Goal: Task Accomplishment & Management: Use online tool/utility

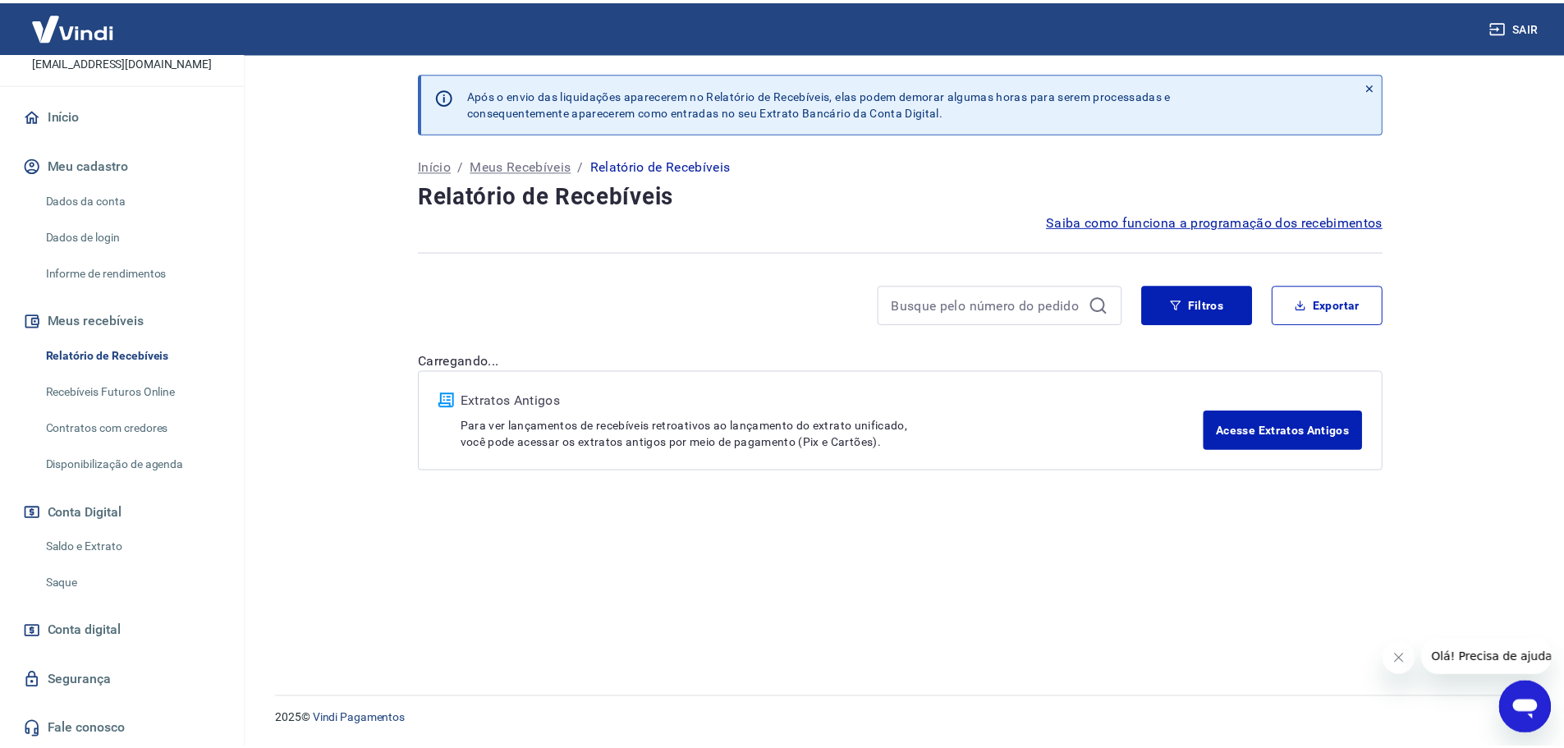
scroll to position [126, 0]
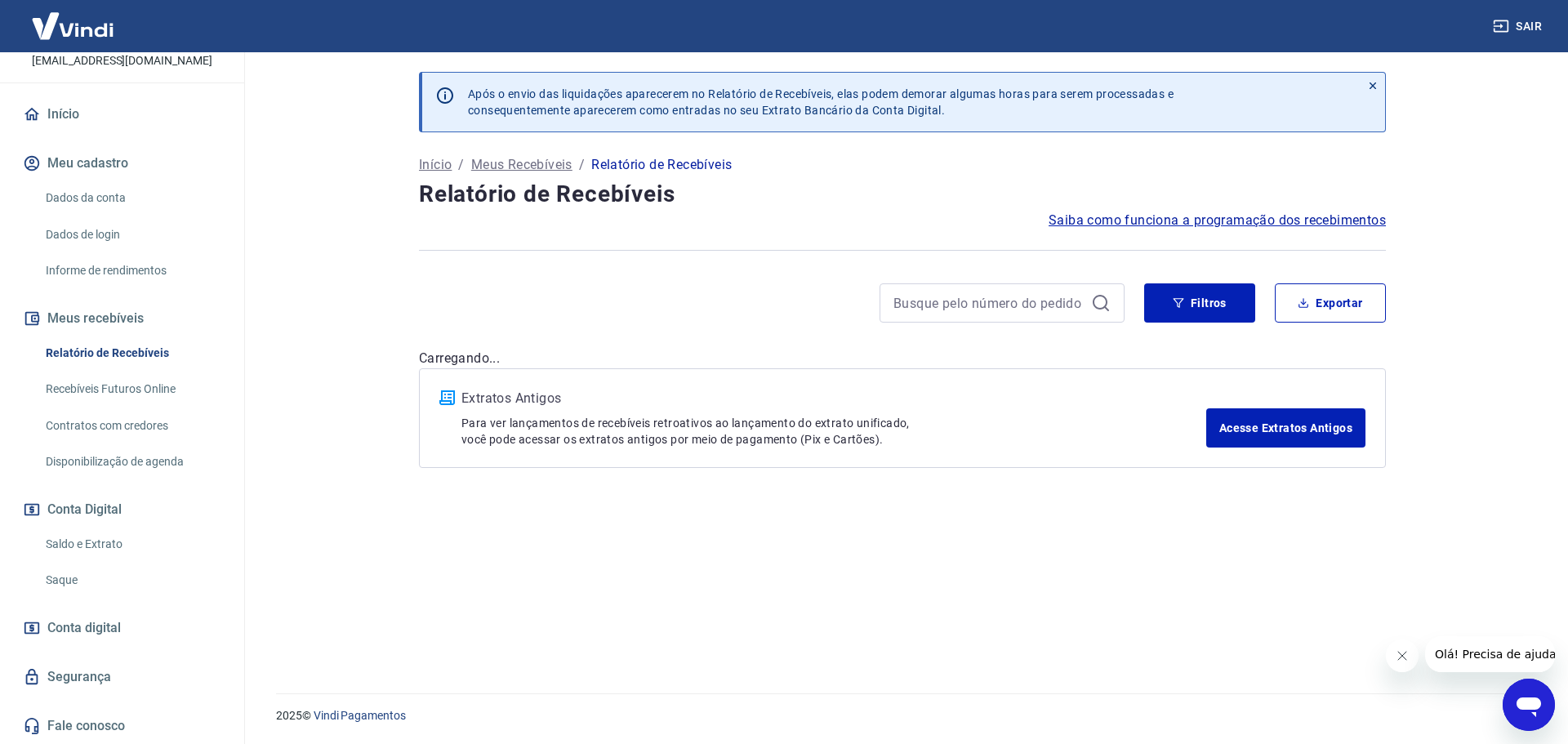
click at [112, 548] on link "Saldo e Extrato" at bounding box center [131, 545] width 185 height 34
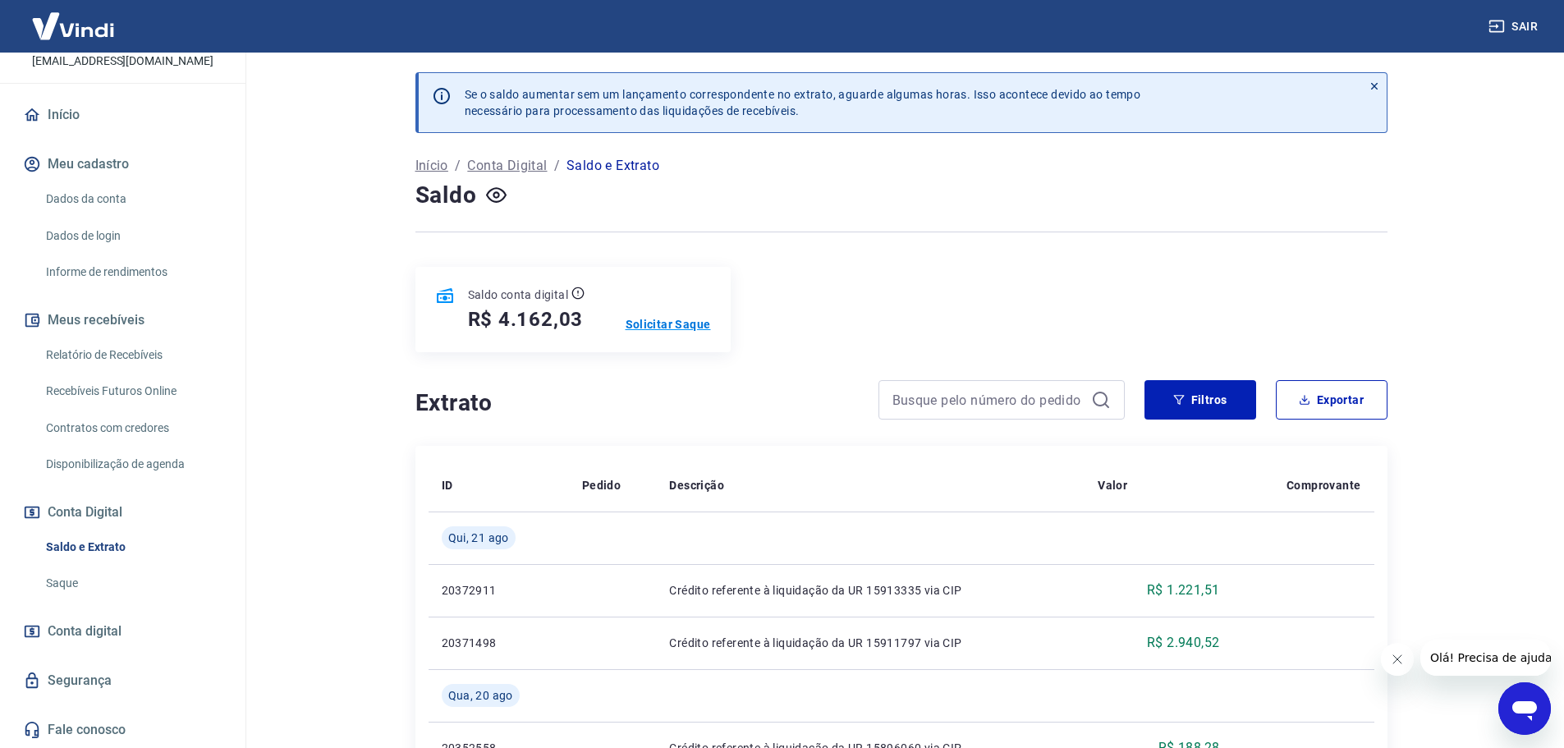
click at [660, 327] on p "Solicitar Saque" at bounding box center [668, 324] width 85 height 16
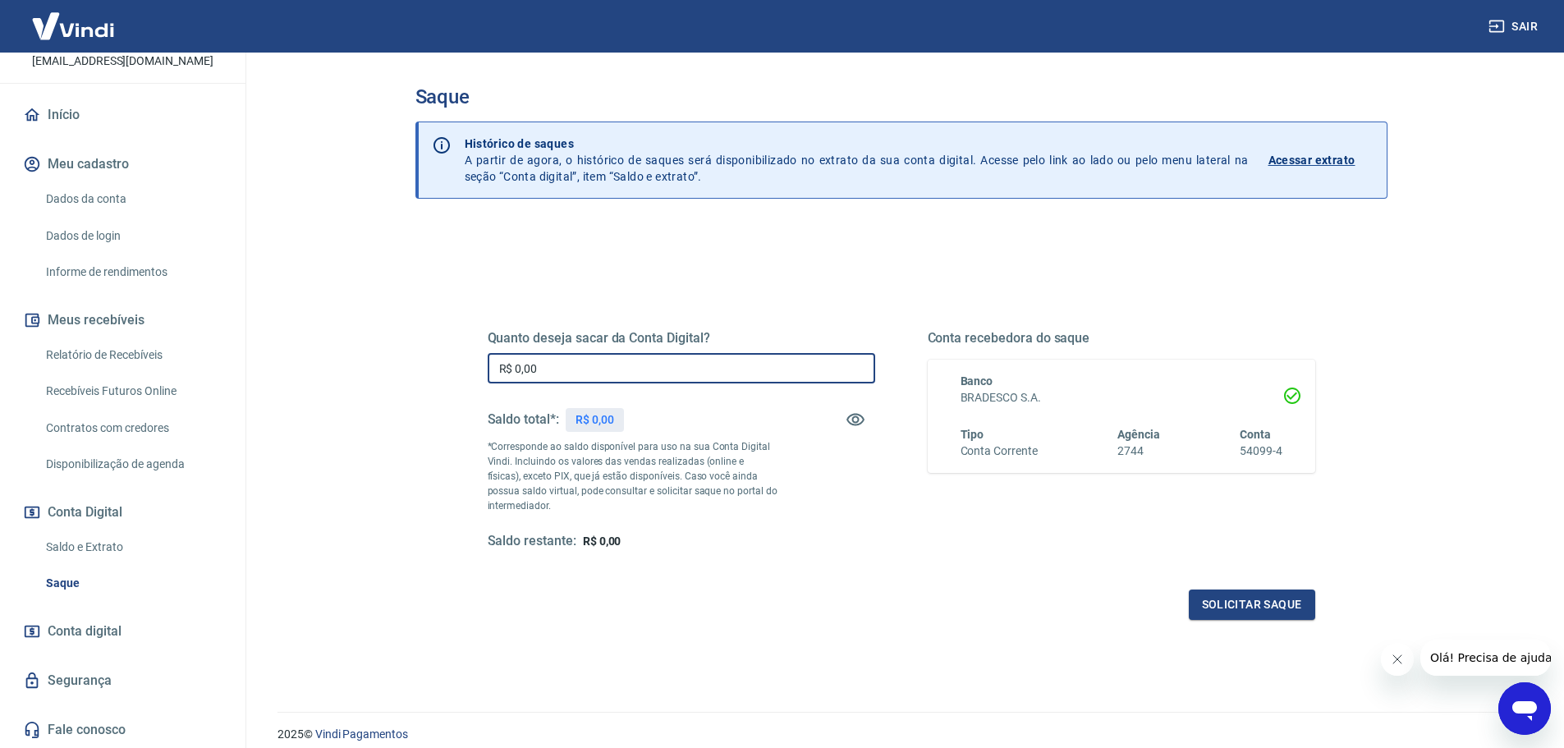
click at [571, 379] on input "R$ 0,00" at bounding box center [682, 368] width 388 height 30
type input "R$ 4.162,03"
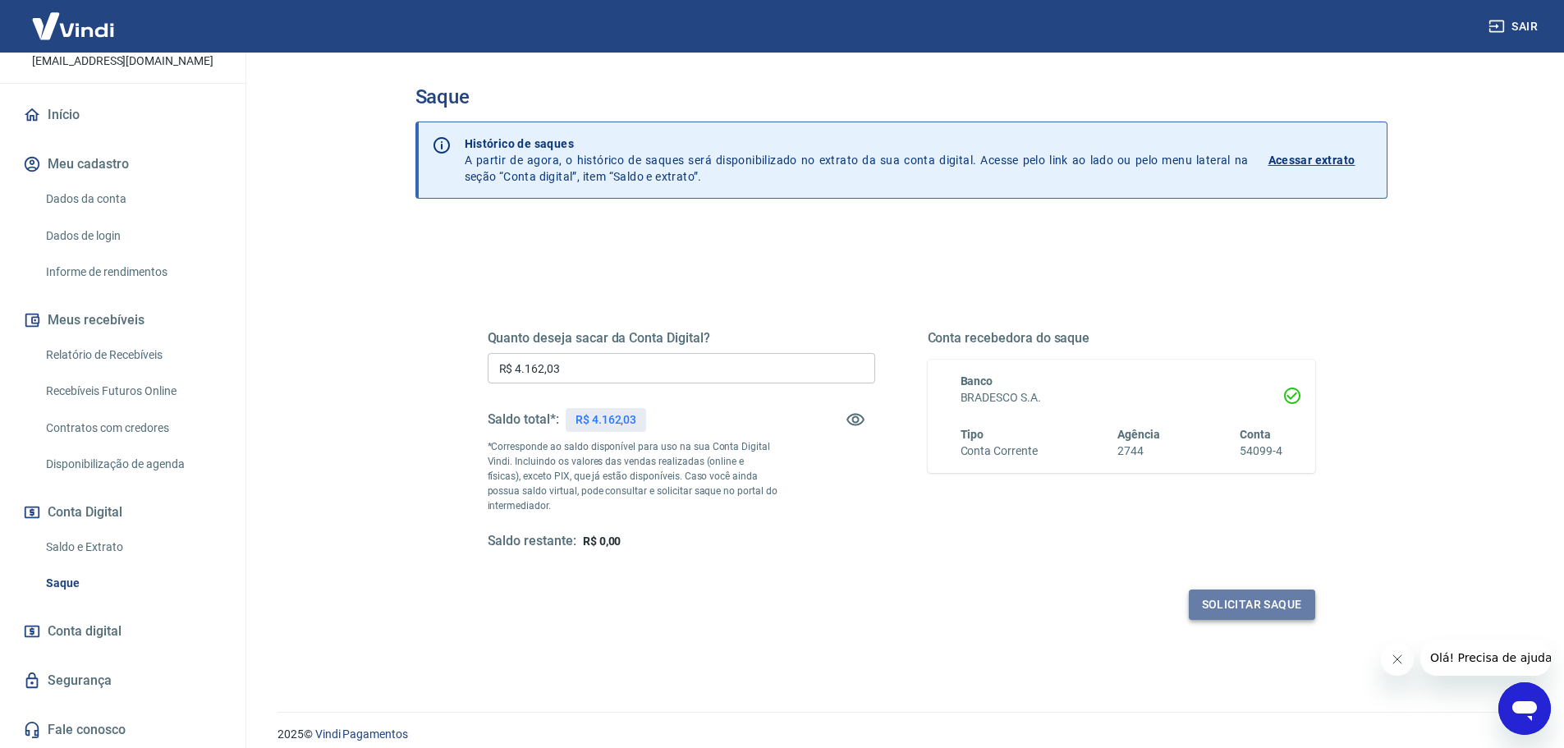
click at [1250, 605] on button "Solicitar saque" at bounding box center [1252, 605] width 126 height 30
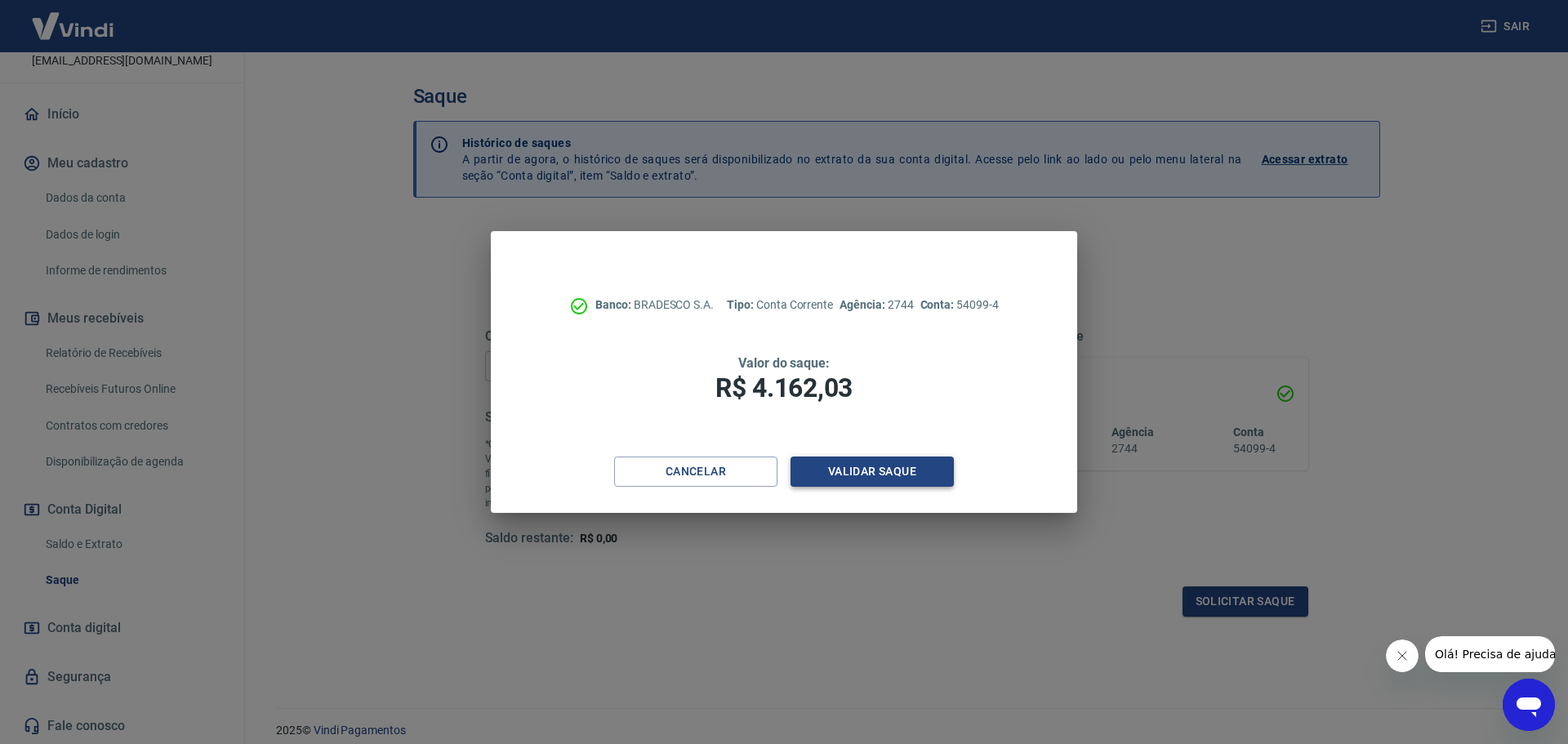
click at [882, 462] on button "Validar saque" at bounding box center [872, 471] width 163 height 30
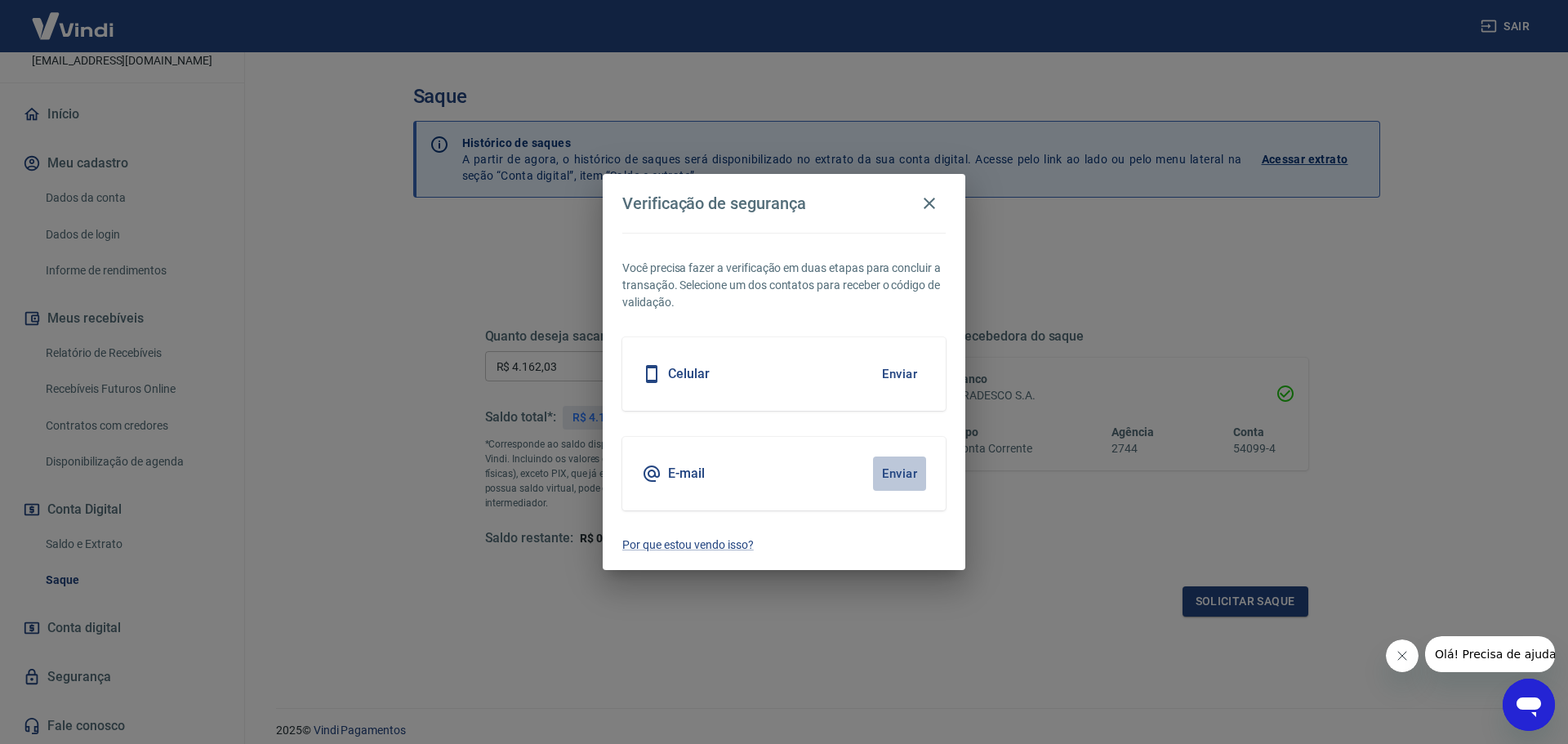
click at [893, 472] on button "Enviar" at bounding box center [899, 473] width 53 height 34
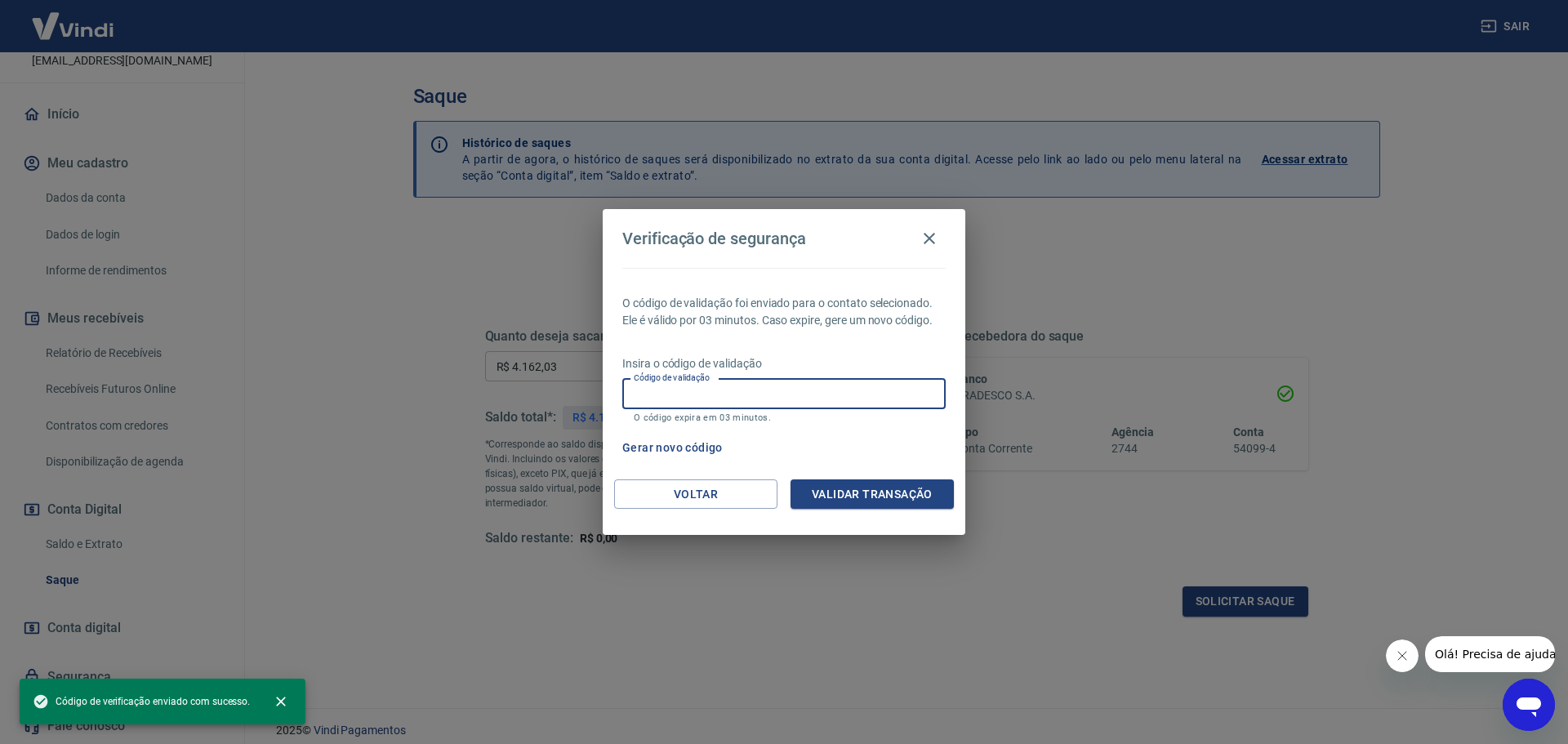
click at [755, 394] on input "Código de validação" at bounding box center [784, 394] width 323 height 30
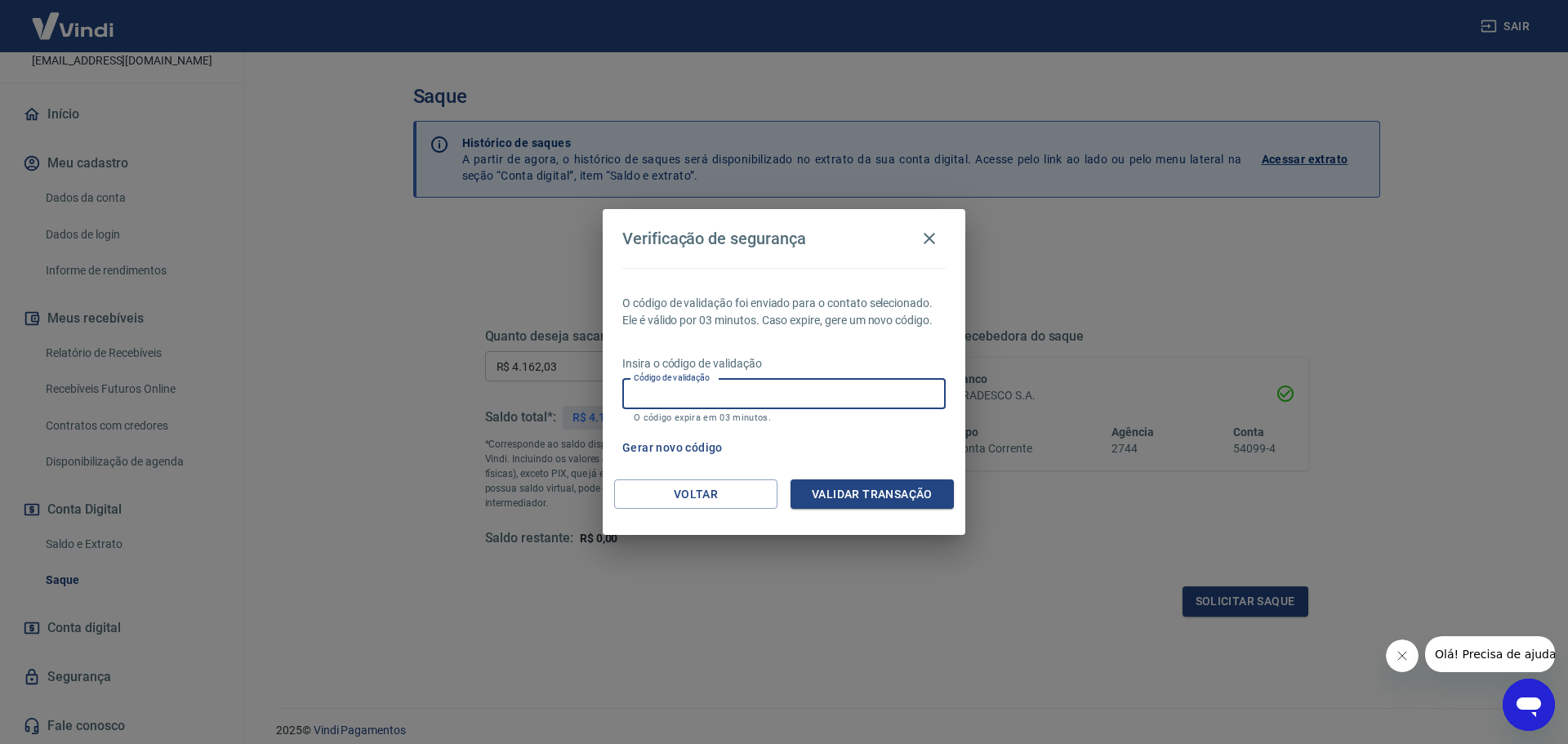
paste input "354285"
type input "354285"
click at [853, 491] on button "Validar transação" at bounding box center [872, 494] width 163 height 30
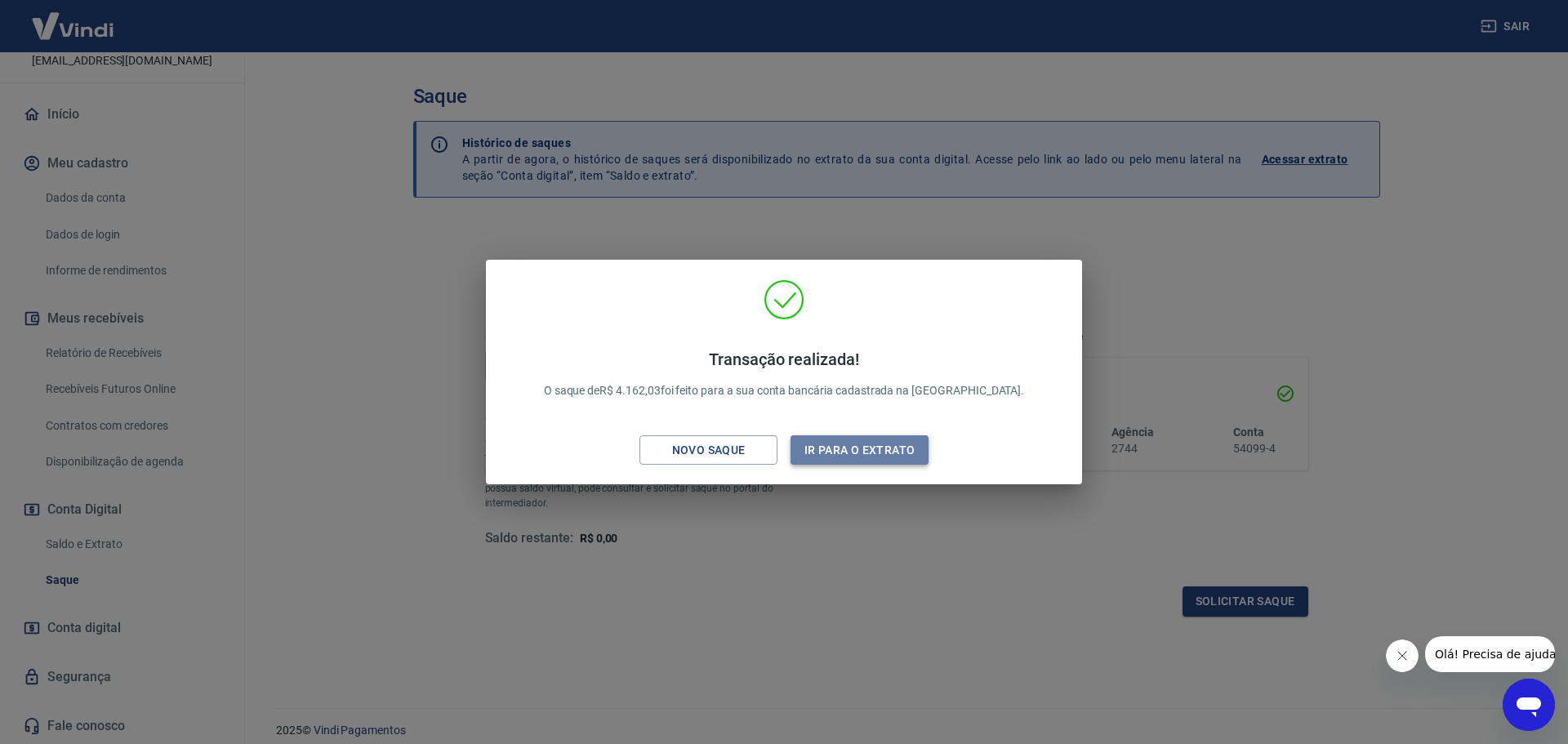
click at [887, 455] on button "Ir para o extrato" at bounding box center [859, 451] width 138 height 30
